Goal: Transaction & Acquisition: Purchase product/service

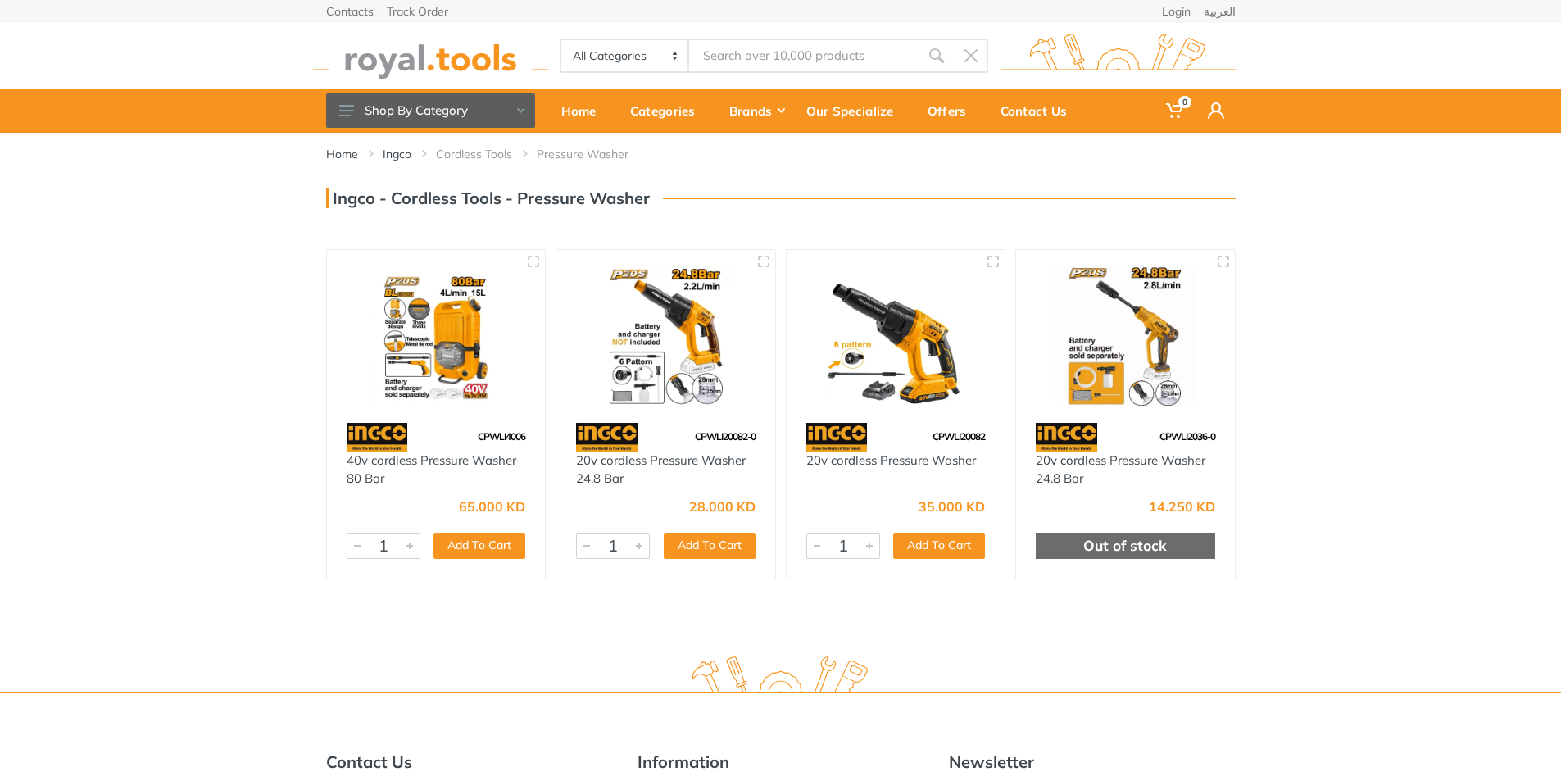
click at [910, 366] on img at bounding box center [896, 336] width 189 height 142
